Goal: Navigation & Orientation: Understand site structure

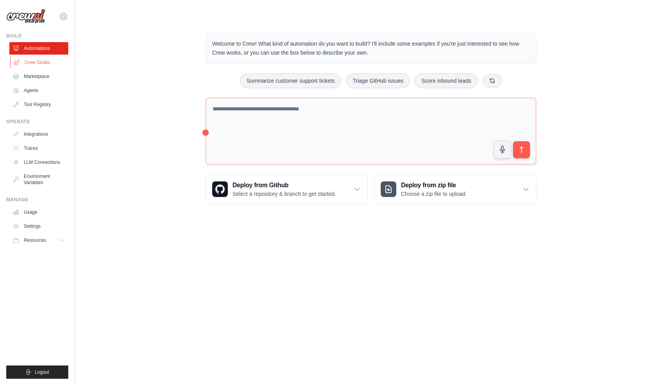
click at [40, 67] on link "Crew Studio" at bounding box center [39, 62] width 59 height 12
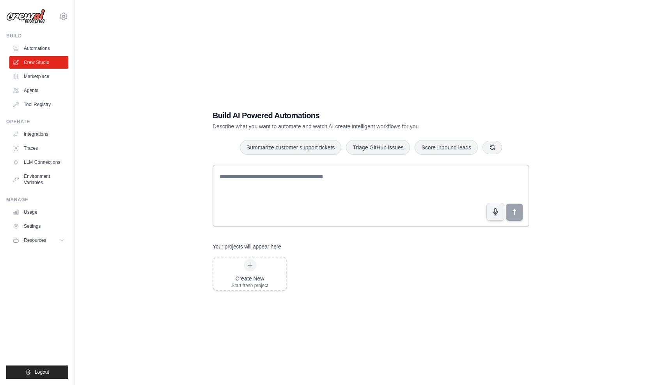
click at [298, 54] on div "Build AI Powered Automations Describe what you want to automate and watch AI cr…" at bounding box center [370, 200] width 567 height 385
click at [141, 122] on div "Build AI Powered Automations Describe what you want to automate and watch AI cr…" at bounding box center [370, 200] width 567 height 385
click at [61, 50] on link "Automations" at bounding box center [39, 48] width 59 height 12
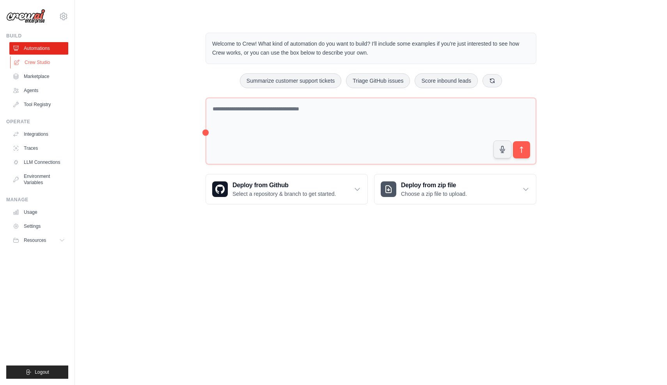
click at [51, 61] on link "Crew Studio" at bounding box center [39, 62] width 59 height 12
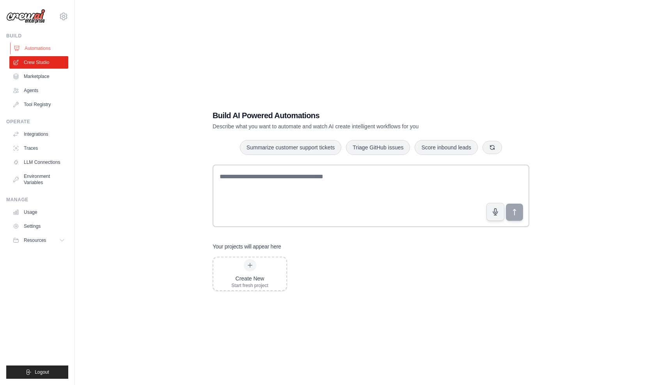
click at [51, 52] on link "Automations" at bounding box center [39, 48] width 59 height 12
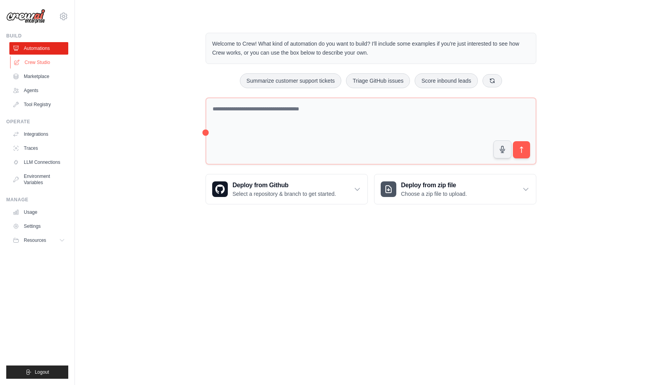
click at [44, 63] on link "Crew Studio" at bounding box center [39, 62] width 59 height 12
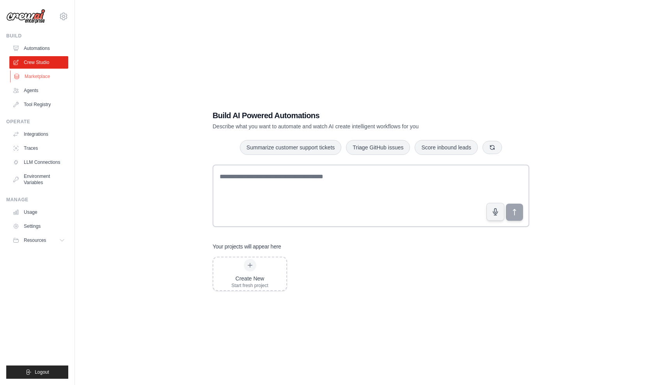
click at [52, 78] on link "Marketplace" at bounding box center [39, 76] width 59 height 12
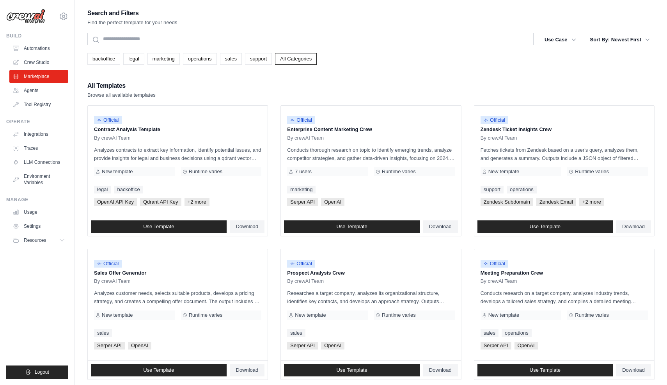
click at [46, 92] on link "Agents" at bounding box center [38, 90] width 59 height 12
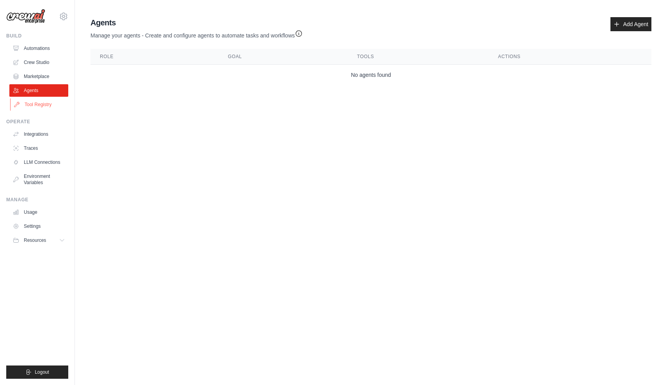
click at [47, 104] on link "Tool Registry" at bounding box center [39, 104] width 59 height 12
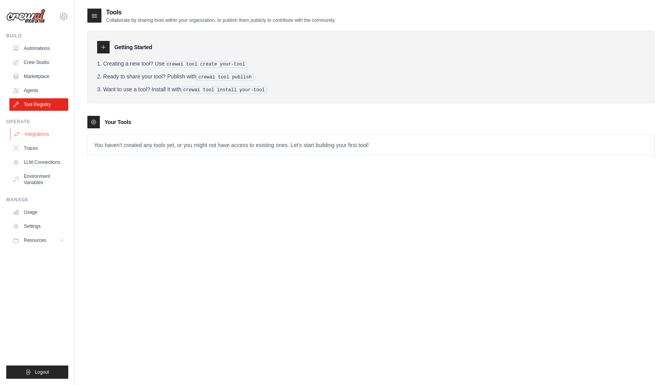
click at [46, 135] on link "Integrations" at bounding box center [39, 134] width 59 height 12
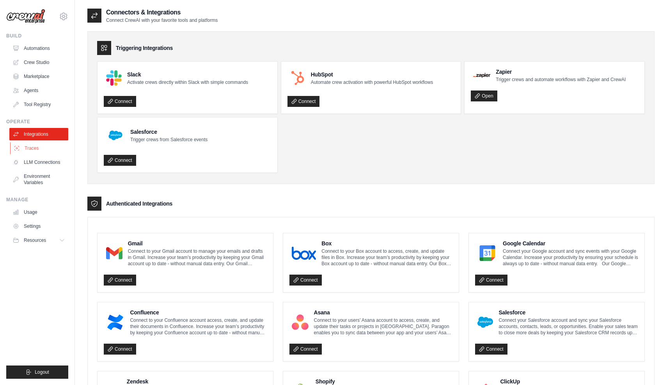
click at [41, 148] on link "Traces" at bounding box center [39, 148] width 59 height 12
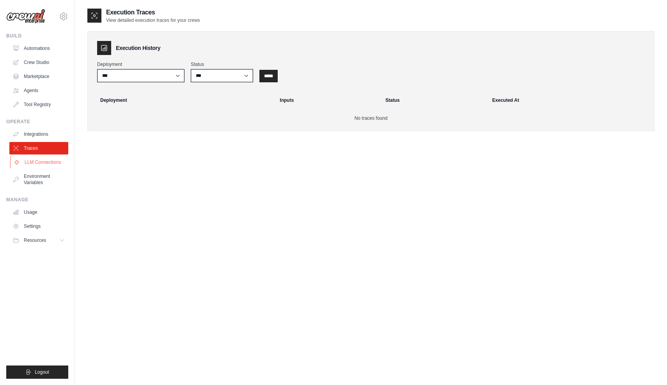
click at [37, 164] on link "LLM Connections" at bounding box center [39, 162] width 59 height 12
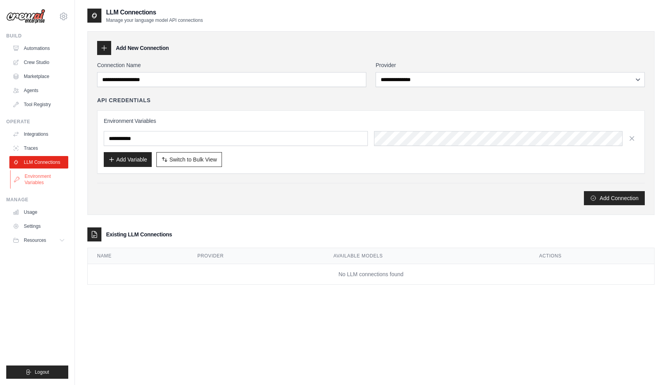
click at [37, 179] on link "Environment Variables" at bounding box center [39, 179] width 59 height 19
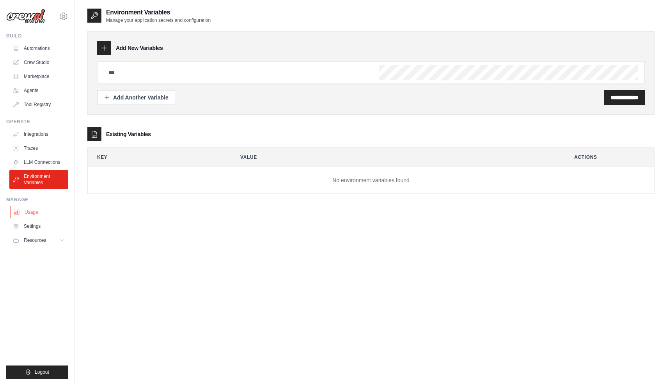
click at [36, 214] on link "Usage" at bounding box center [39, 212] width 59 height 12
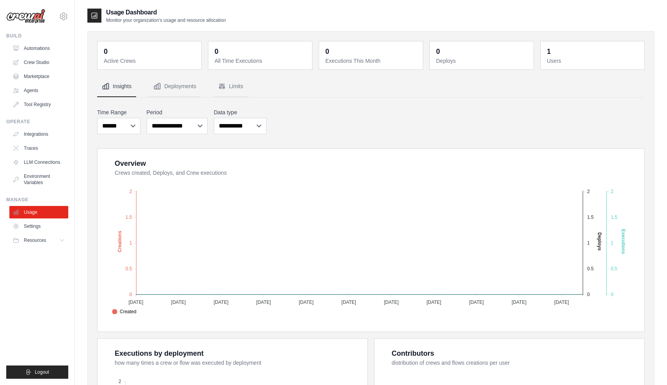
click at [38, 226] on link "Settings" at bounding box center [38, 226] width 59 height 12
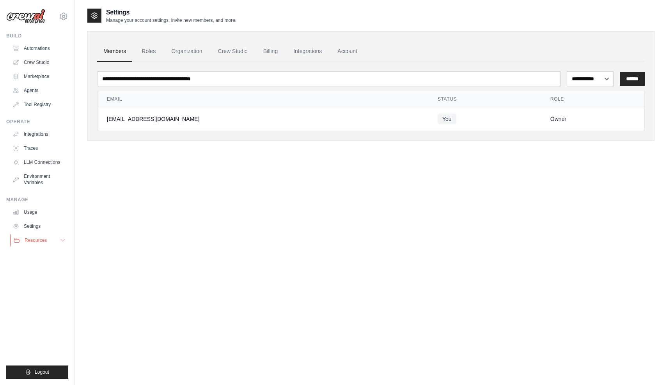
click at [37, 237] on span "Resources" at bounding box center [36, 240] width 22 height 6
click at [37, 251] on span "Documentation" at bounding box center [44, 253] width 32 height 6
click at [46, 263] on link "GitHub" at bounding box center [42, 265] width 54 height 11
click at [36, 279] on span "Blog" at bounding box center [32, 278] width 9 height 6
click at [35, 291] on span "Video Tutorials" at bounding box center [43, 291] width 31 height 6
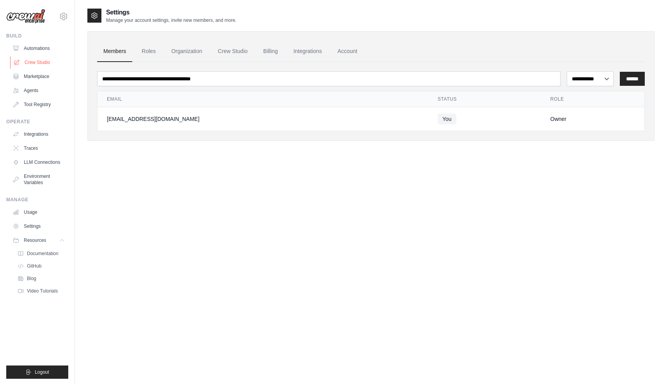
click at [41, 65] on link "Crew Studio" at bounding box center [39, 62] width 59 height 12
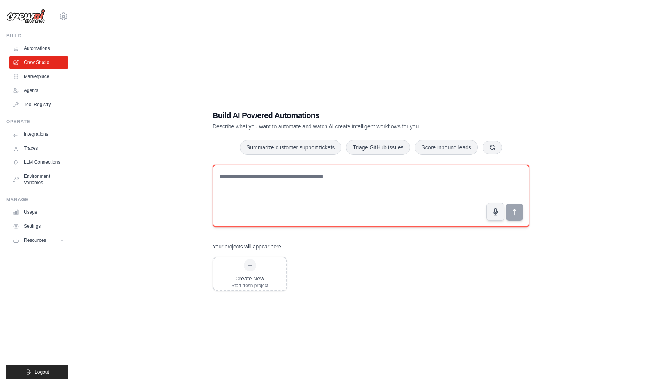
click at [352, 172] on textarea at bounding box center [370, 196] width 317 height 62
